Goal: Learn about a topic

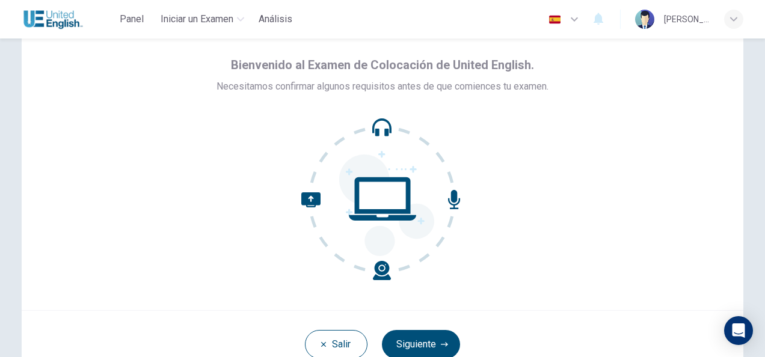
scroll to position [60, 0]
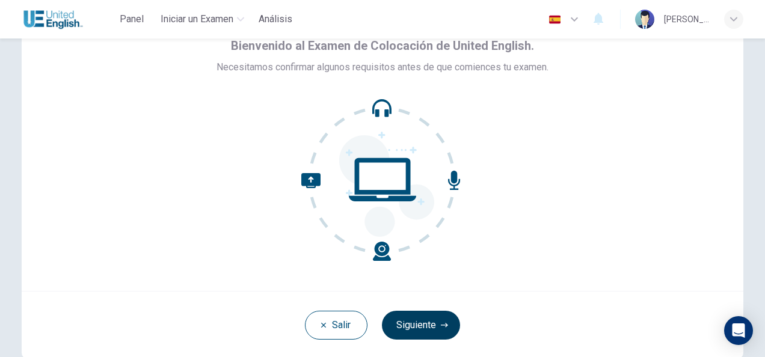
click at [429, 327] on button "Siguiente" at bounding box center [421, 325] width 78 height 29
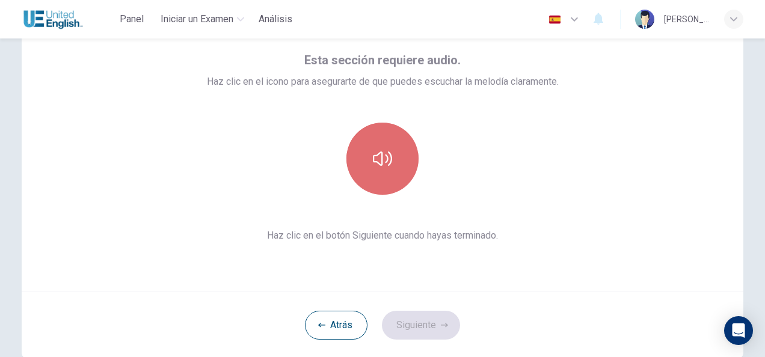
click at [380, 158] on icon "button" at bounding box center [382, 158] width 19 height 19
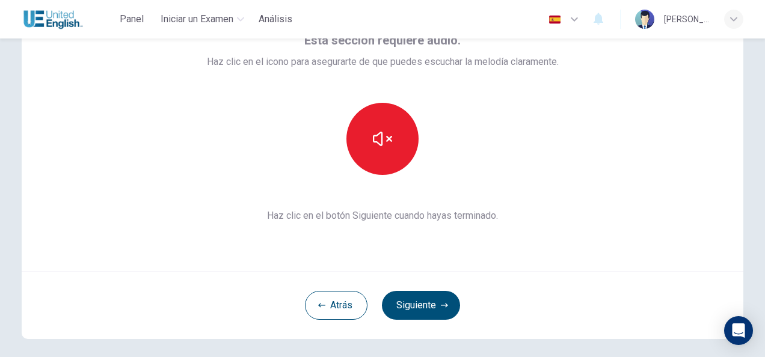
scroll to position [120, 0]
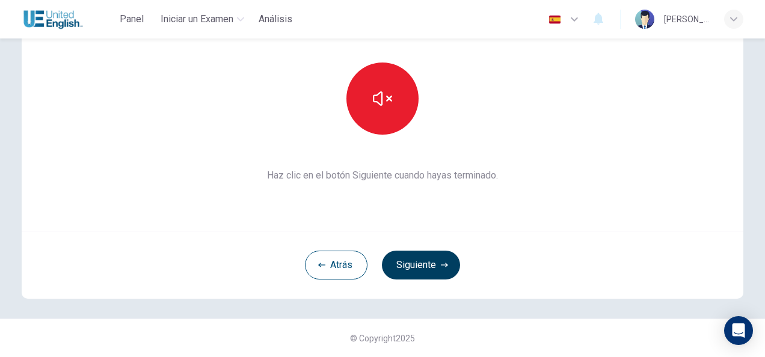
click at [426, 259] on button "Siguiente" at bounding box center [421, 265] width 78 height 29
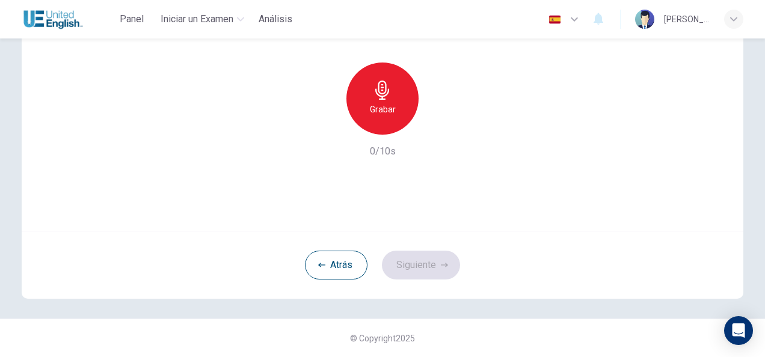
scroll to position [60, 0]
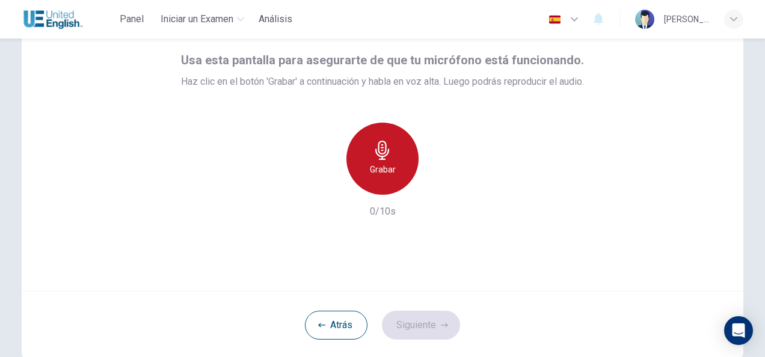
click at [380, 153] on icon "button" at bounding box center [382, 150] width 14 height 19
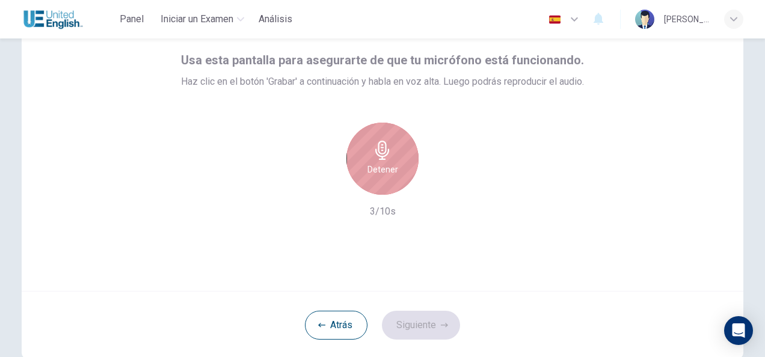
click at [387, 149] on icon "button" at bounding box center [382, 150] width 19 height 19
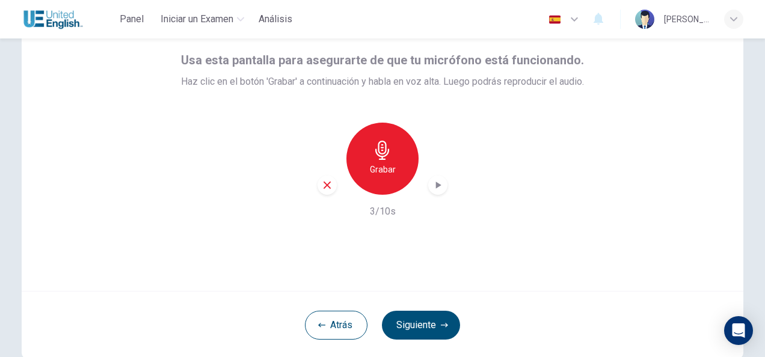
click at [438, 185] on icon "button" at bounding box center [438, 185] width 12 height 12
click at [325, 186] on icon "button" at bounding box center [327, 185] width 7 height 7
click at [379, 161] on div "Grabar" at bounding box center [382, 159] width 72 height 72
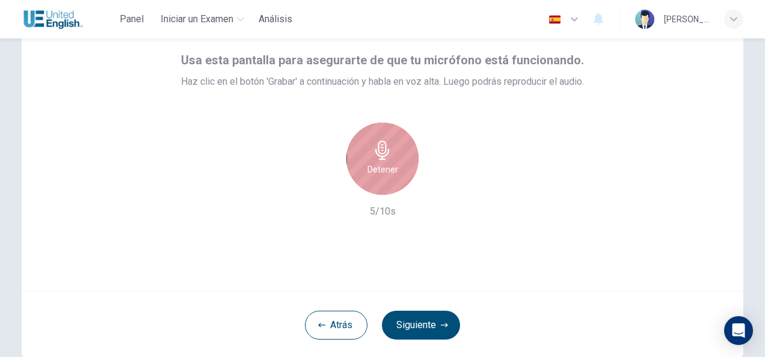
click at [369, 165] on h6 "Detener" at bounding box center [383, 169] width 31 height 14
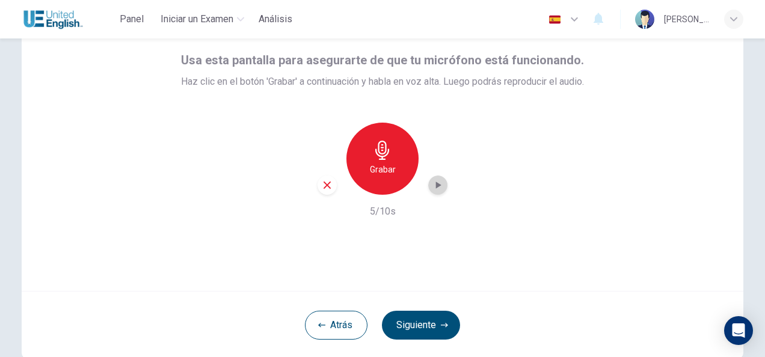
click at [438, 185] on icon "button" at bounding box center [438, 185] width 5 height 7
click at [429, 321] on button "Siguiente" at bounding box center [421, 325] width 78 height 29
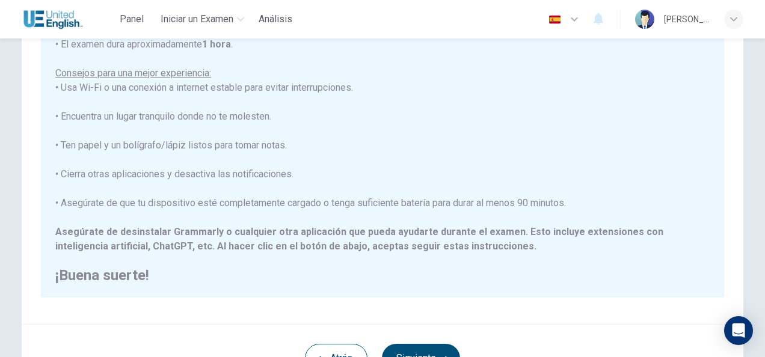
scroll to position [241, 0]
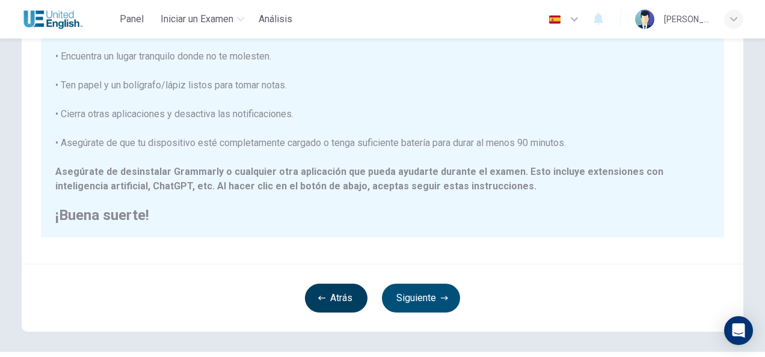
click at [338, 301] on button "Atrás" at bounding box center [336, 298] width 63 height 29
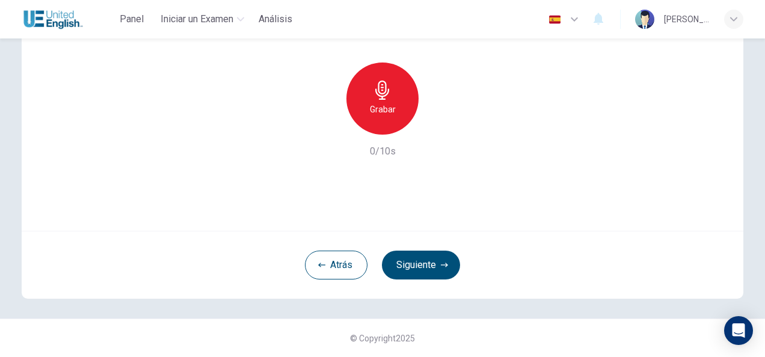
scroll to position [120, 0]
click at [326, 263] on button "Atrás" at bounding box center [336, 265] width 63 height 29
